Goal: Task Accomplishment & Management: Use online tool/utility

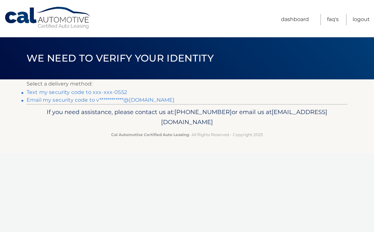
click at [116, 93] on link "Text my security code to xxx-xxx-0552" at bounding box center [77, 92] width 100 height 6
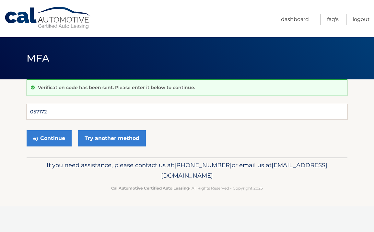
type input "057172"
click at [49, 138] on button "Continue" at bounding box center [49, 138] width 45 height 16
click at [58, 142] on button "Continue" at bounding box center [49, 138] width 45 height 16
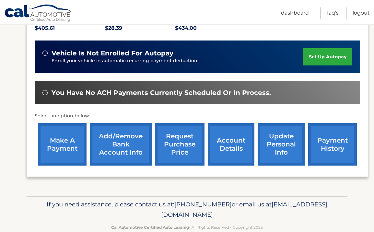
scroll to position [159, 0]
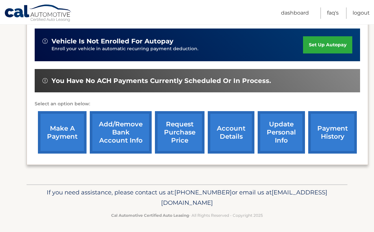
click at [71, 129] on link "make a payment" at bounding box center [62, 132] width 49 height 42
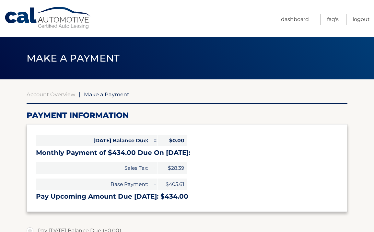
select select "MTI0ZmQ0NzQtY2JlMy00N2RiLWEwODEtMzdiMjA3YmMzODcy"
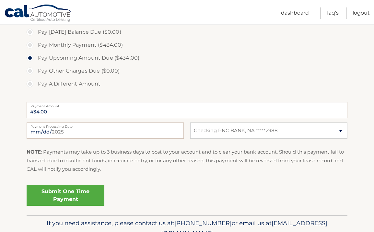
scroll to position [205, 0]
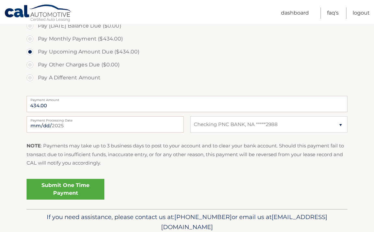
click at [66, 187] on link "Submit One Time Payment" at bounding box center [66, 189] width 78 height 21
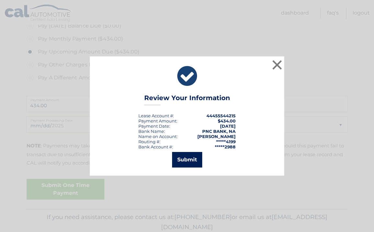
click at [193, 161] on button "Submit" at bounding box center [187, 160] width 30 height 16
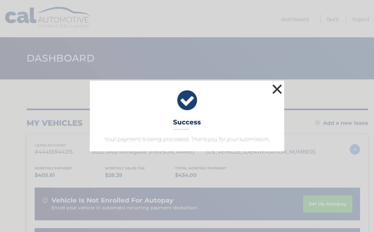
click at [278, 90] on button "×" at bounding box center [276, 89] width 13 height 13
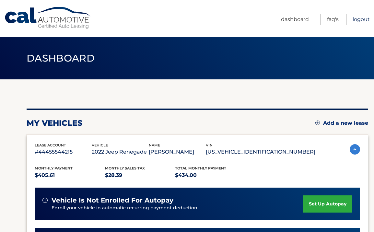
click at [354, 19] on link "Logout" at bounding box center [360, 19] width 17 height 11
